Goal: Information Seeking & Learning: Learn about a topic

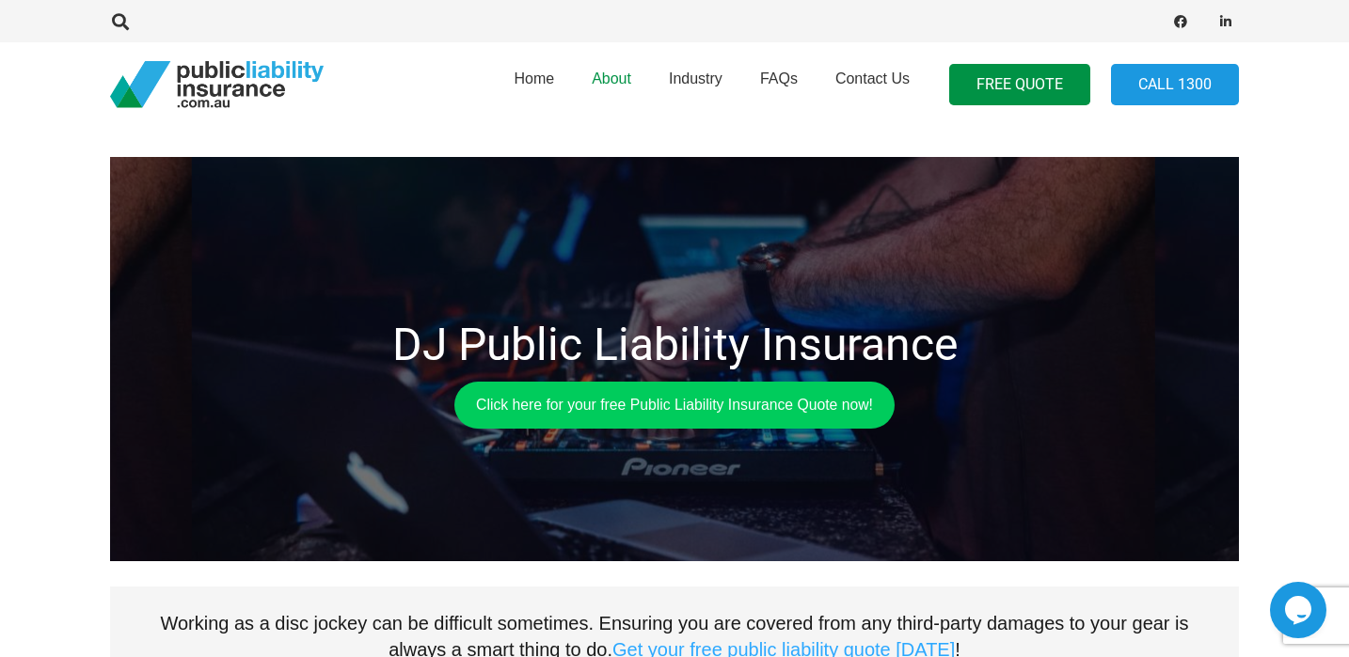
click at [634, 73] on link "About" at bounding box center [611, 85] width 77 height 96
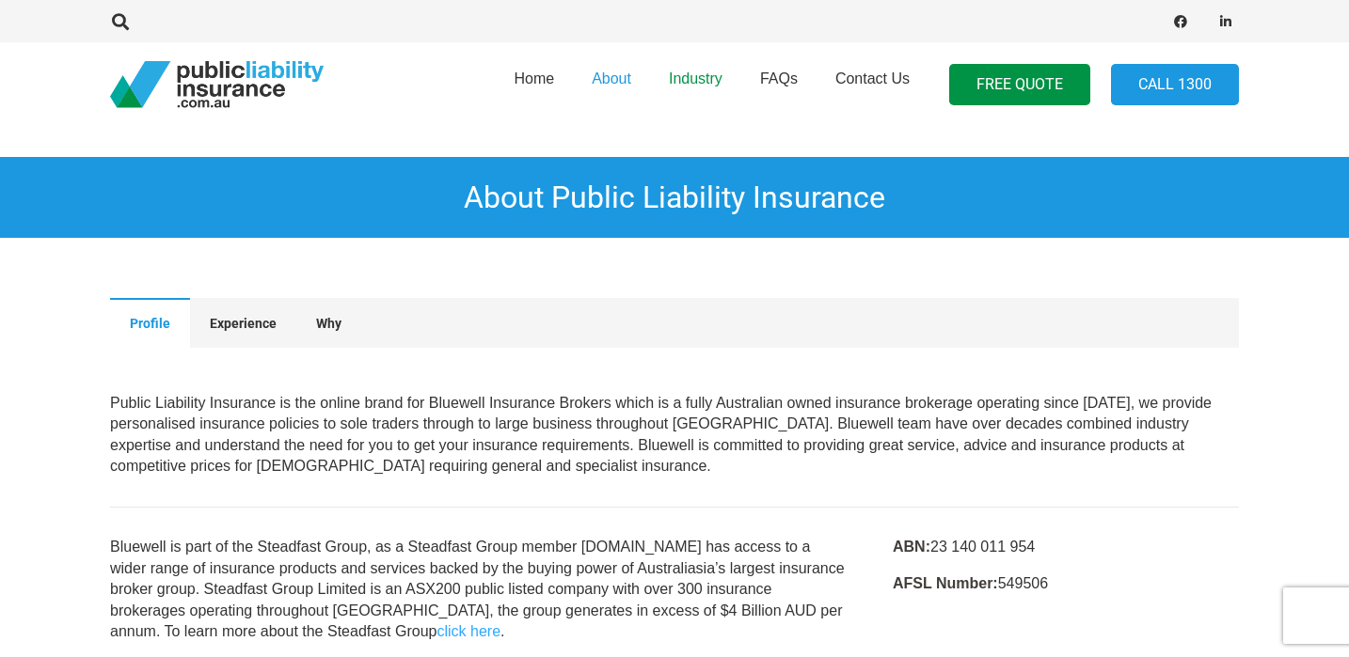
click at [708, 74] on span "Industry" at bounding box center [696, 79] width 54 height 16
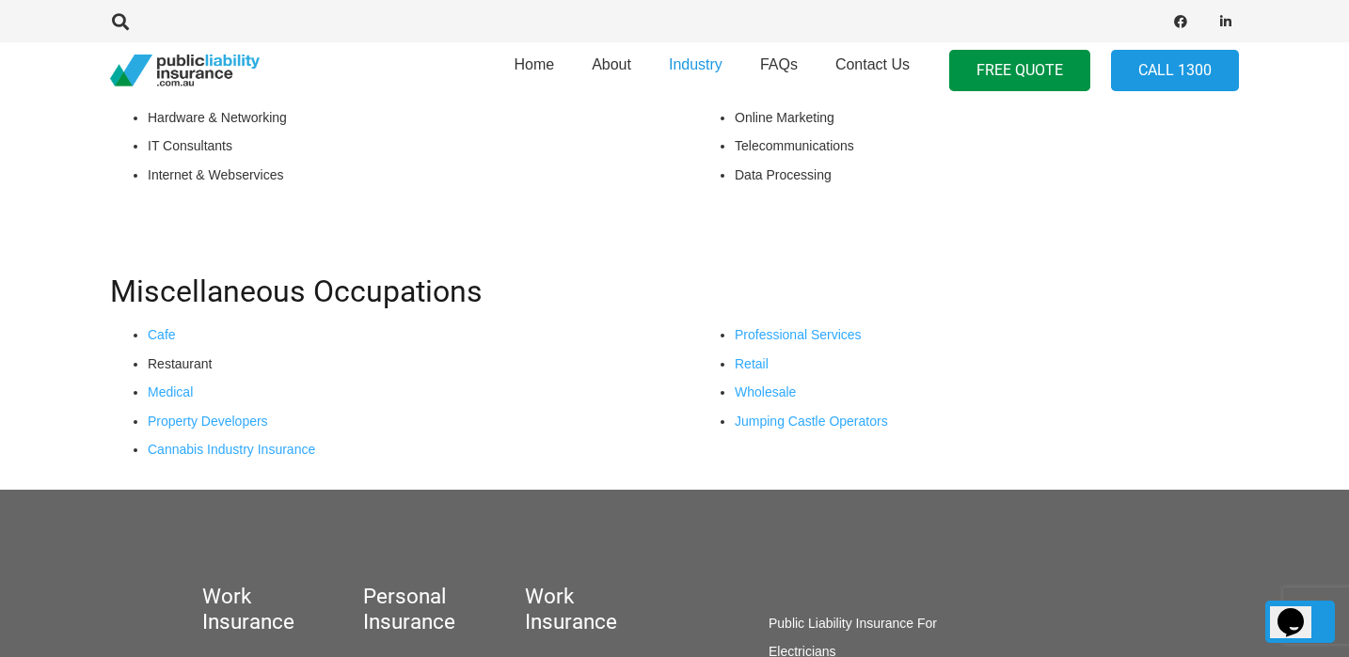
scroll to position [1599, 0]
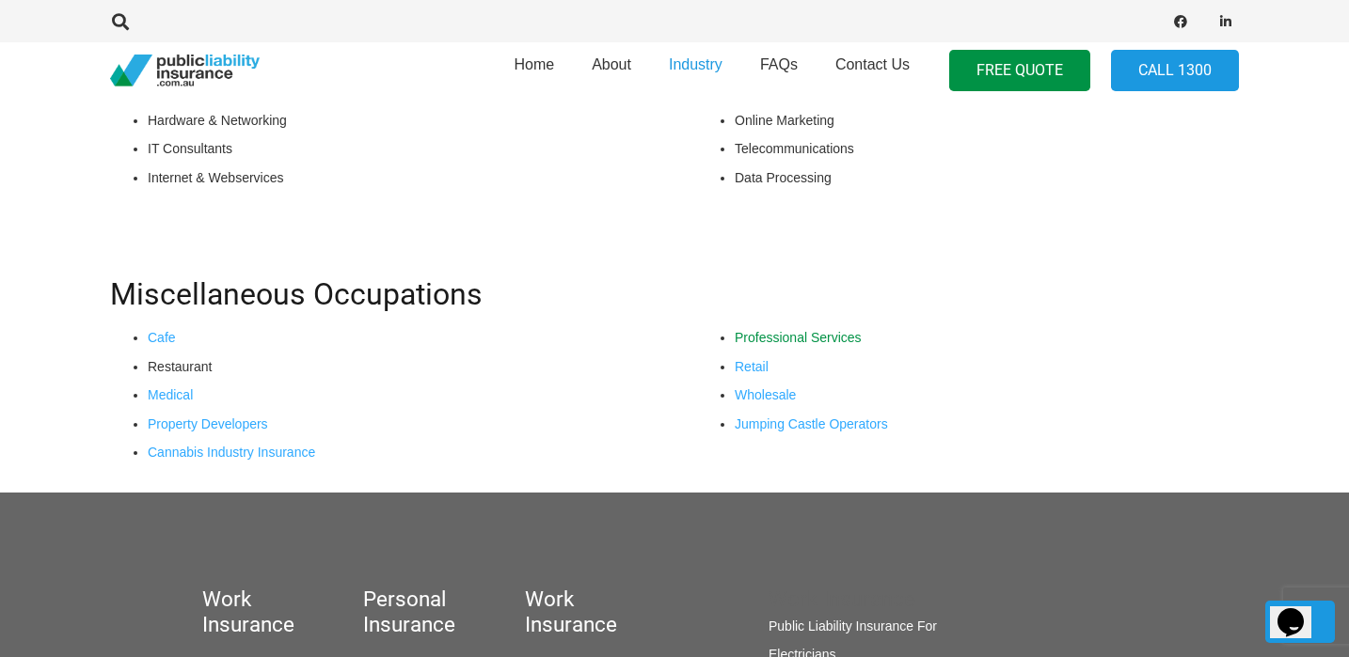
click at [798, 345] on link "Professional Services" at bounding box center [797, 337] width 127 height 15
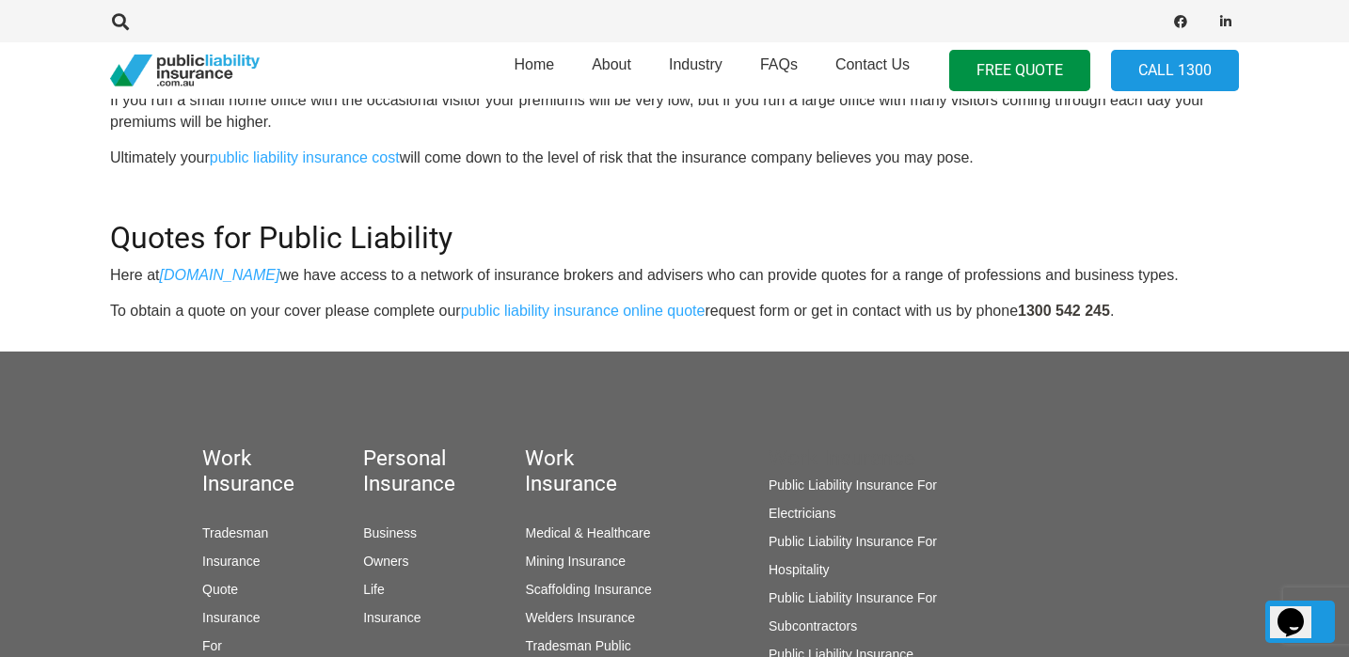
scroll to position [2065, 0]
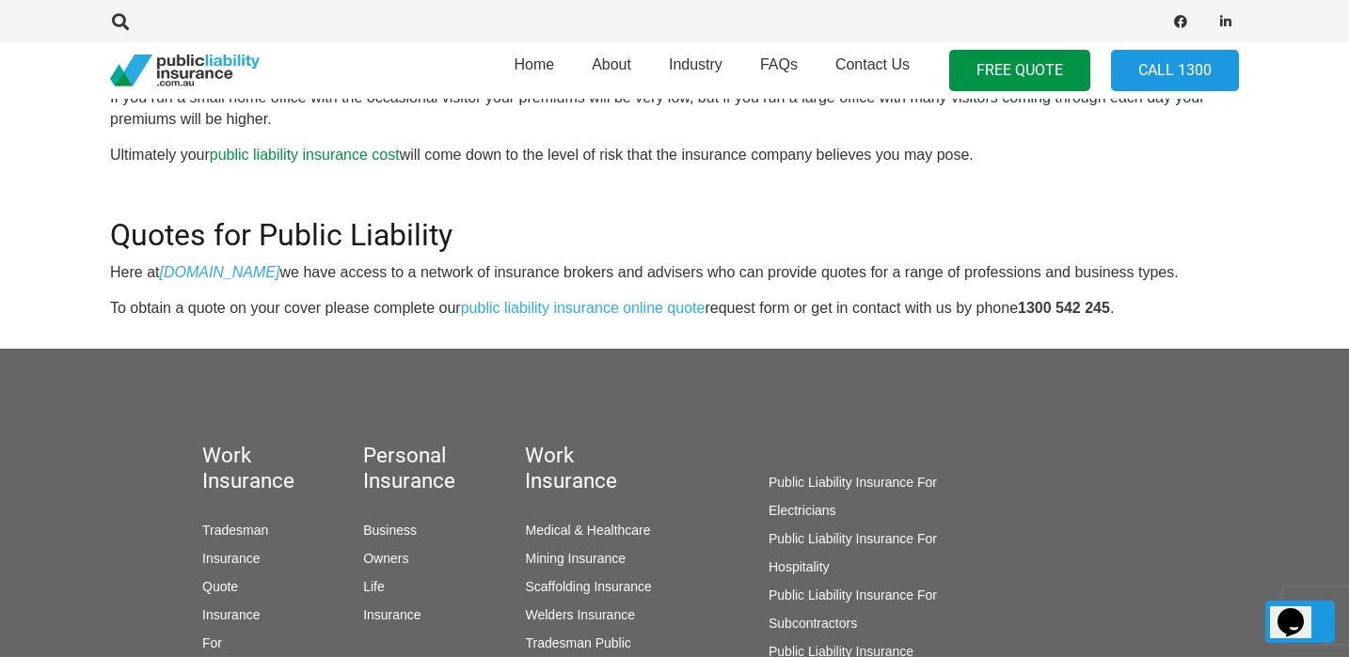
click at [376, 154] on link "public liability insurance cost" at bounding box center [305, 155] width 190 height 16
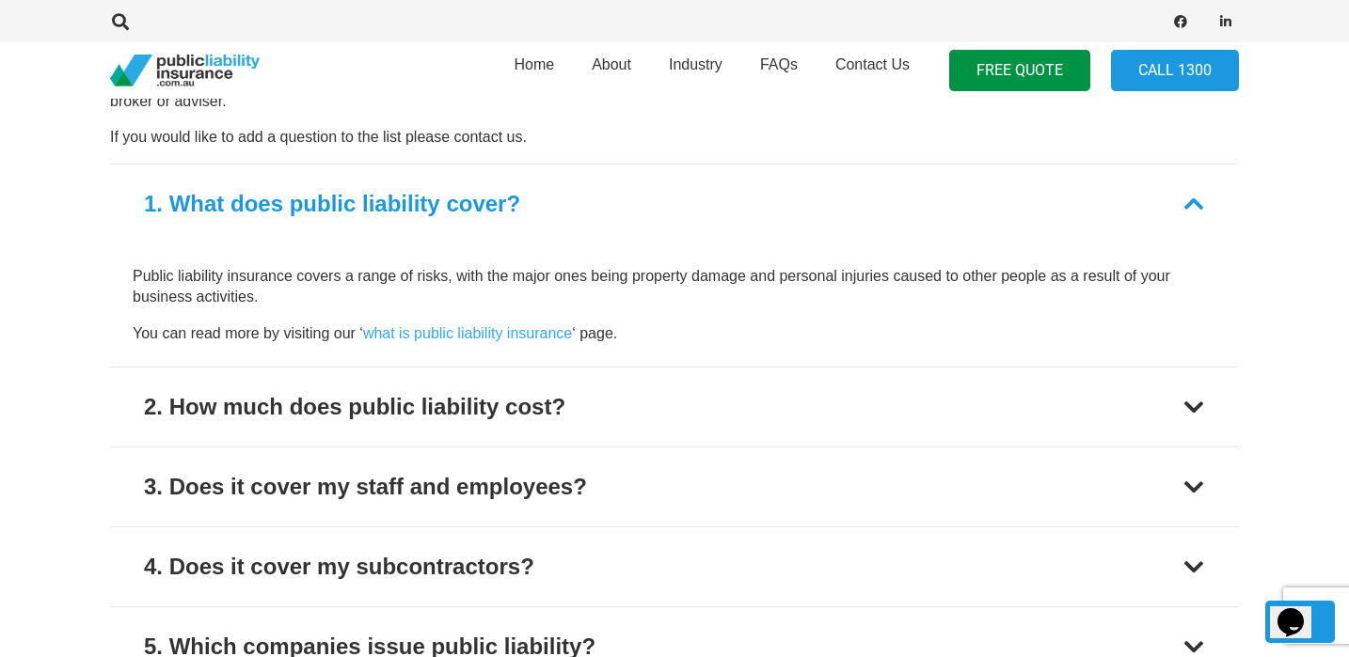
scroll to position [2414, 0]
